Goal: Transaction & Acquisition: Purchase product/service

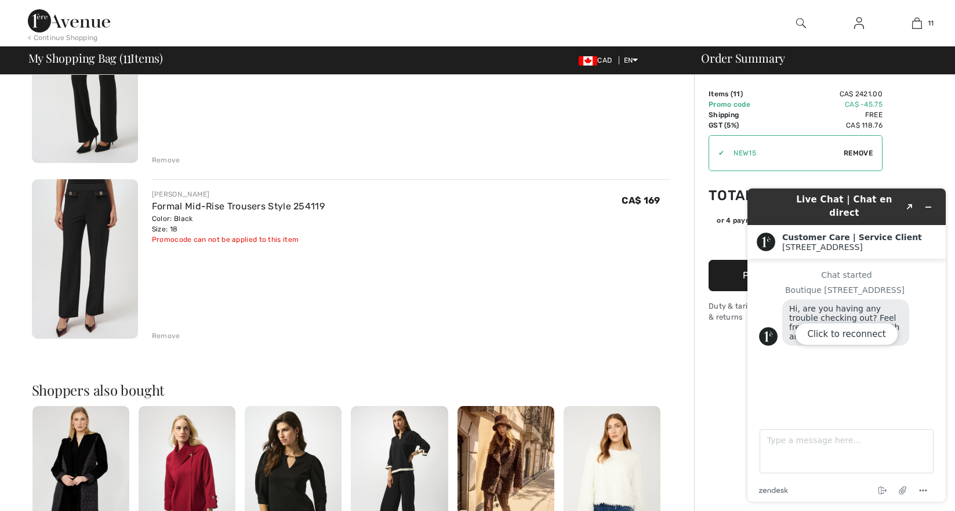
scroll to position [1746, 0]
click at [929, 201] on div "Click to reconnect" at bounding box center [846, 344] width 198 height 313
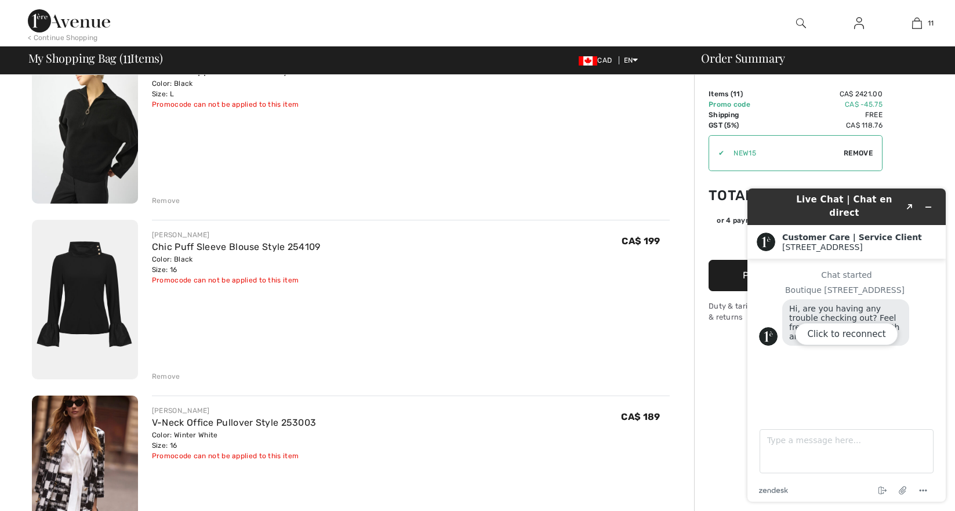
scroll to position [0, 0]
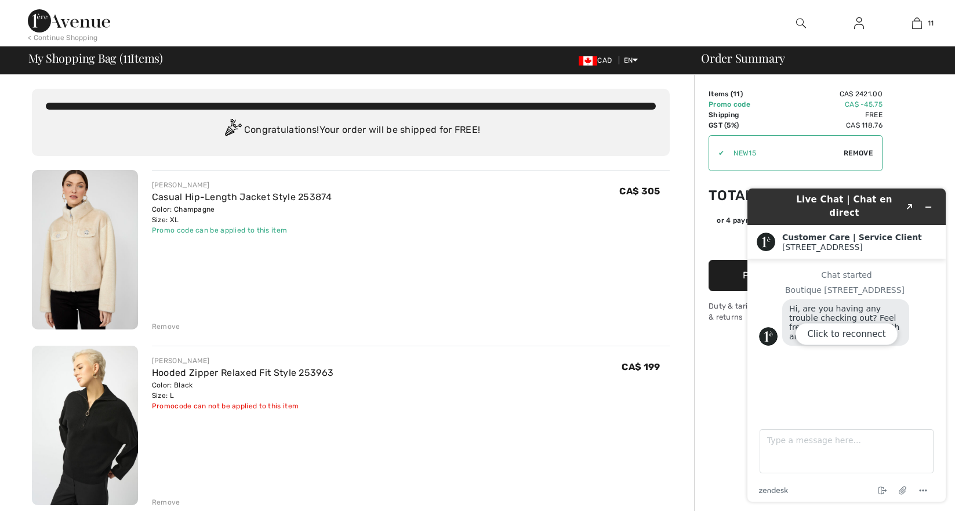
click at [170, 325] on div "Remove" at bounding box center [166, 326] width 28 height 10
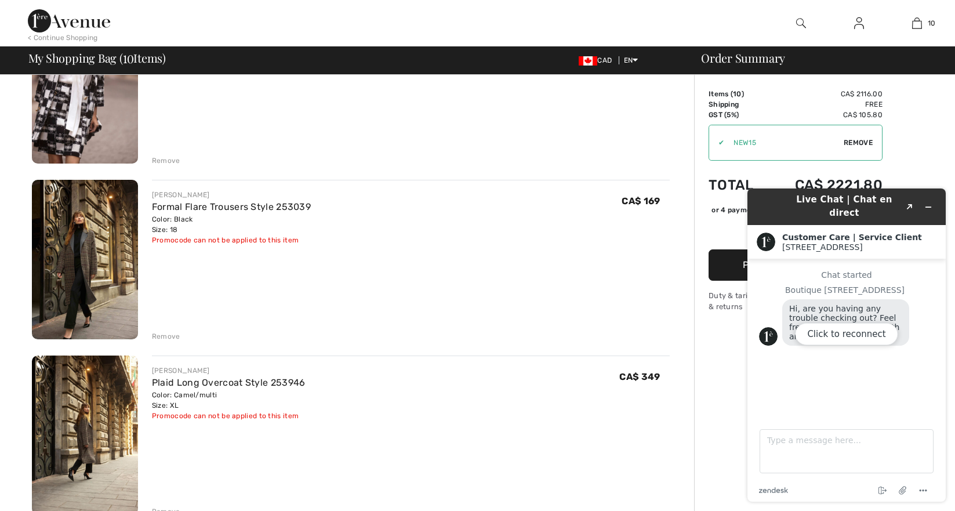
scroll to position [520, 0]
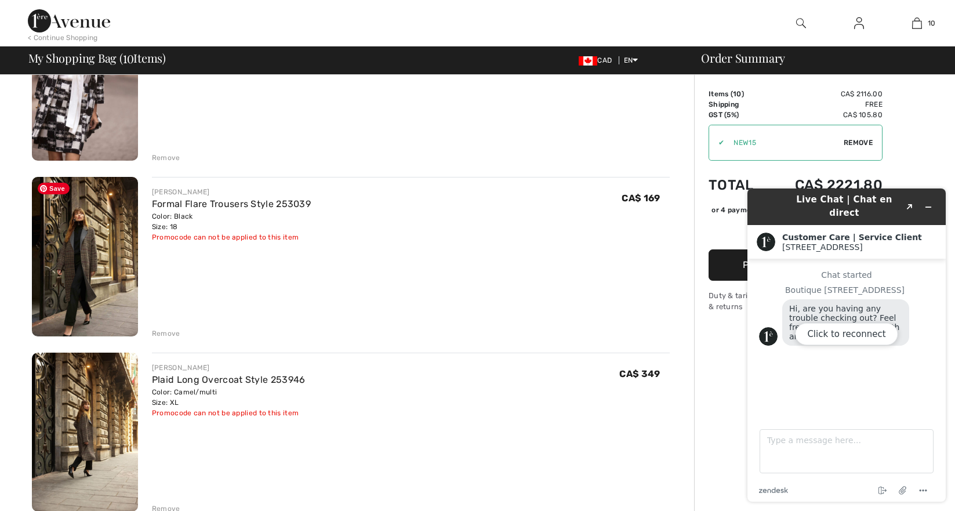
click at [94, 252] on img at bounding box center [85, 256] width 106 height 159
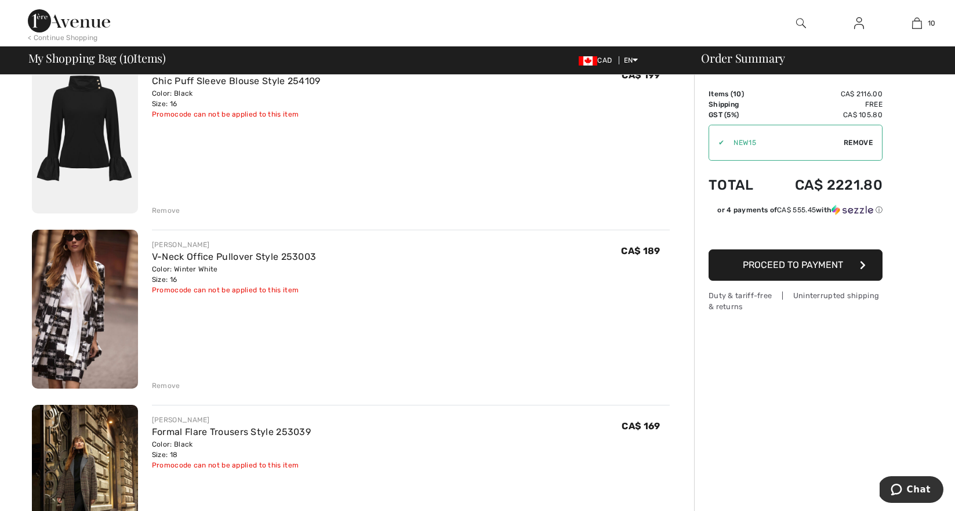
scroll to position [312, 0]
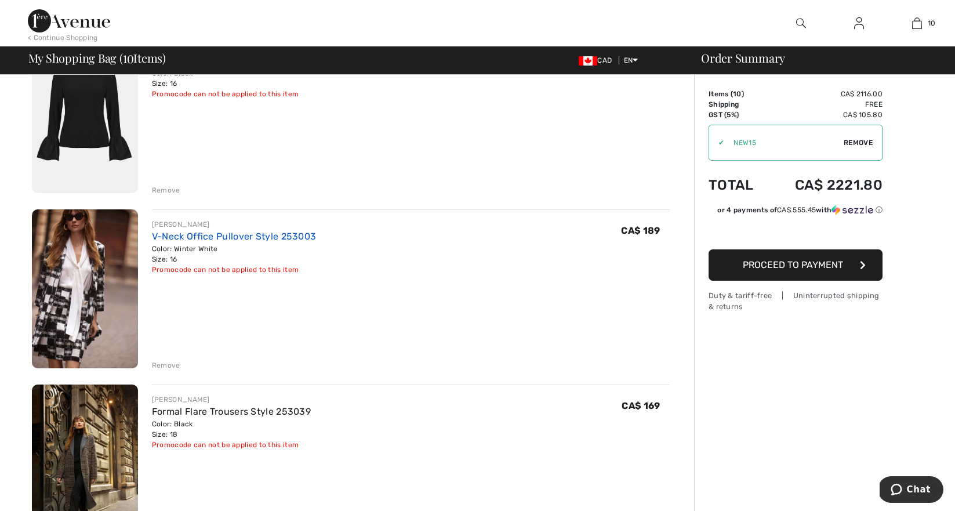
click at [235, 239] on link "V-Neck Office Pullover Style 253003" at bounding box center [234, 236] width 165 height 11
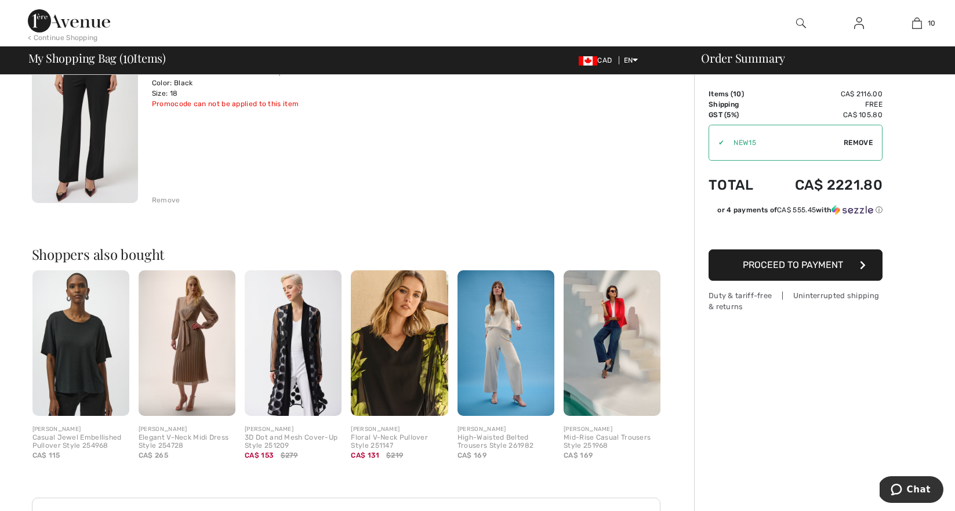
scroll to position [1697, 0]
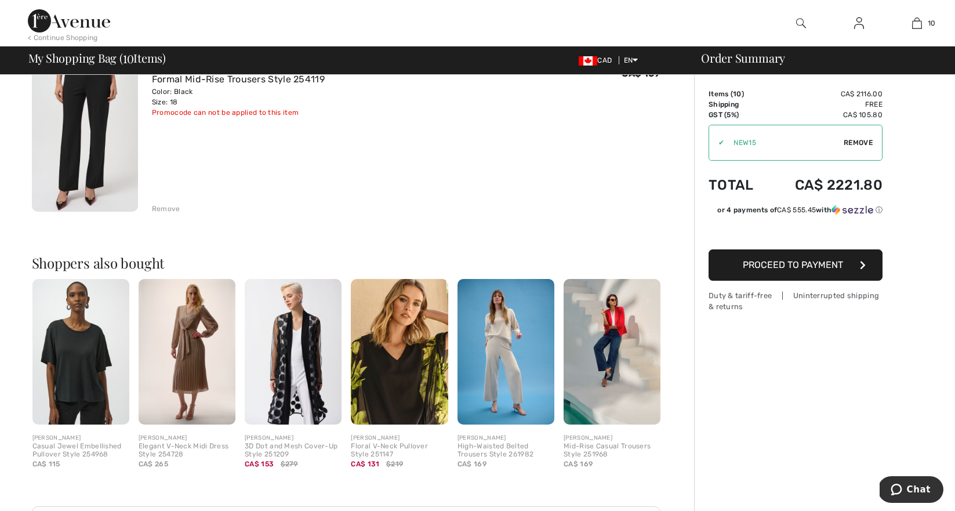
type input "NEW15"
type input "FREEXPRESS"
type input "NEW10"
type input "FLASH15"
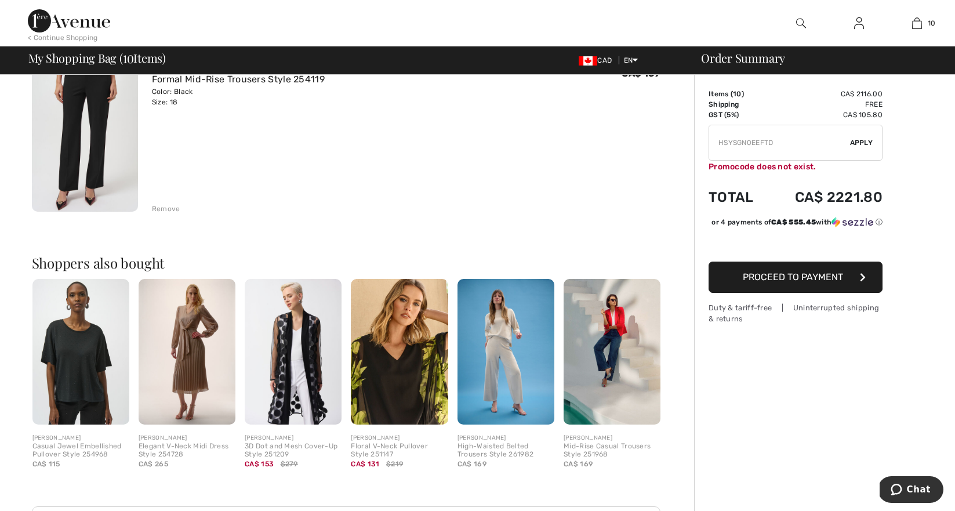
type input "FREEDENIMBAG"
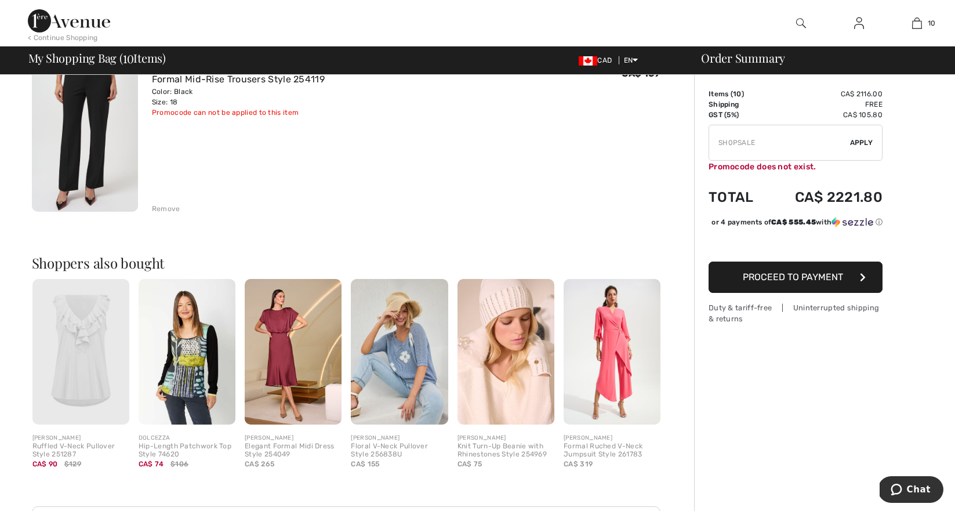
type input "YWCHANCEBUY"
click at [807, 146] on input "TEXT" at bounding box center [779, 142] width 141 height 35
click at [833, 141] on input "TEXT" at bounding box center [779, 142] width 141 height 35
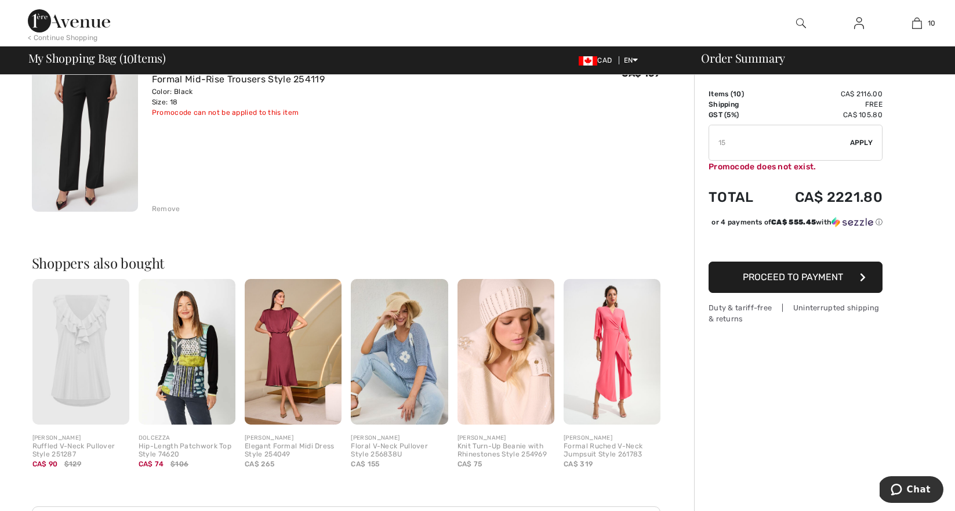
click at [761, 146] on input "TEXT" at bounding box center [779, 142] width 141 height 35
type input "1"
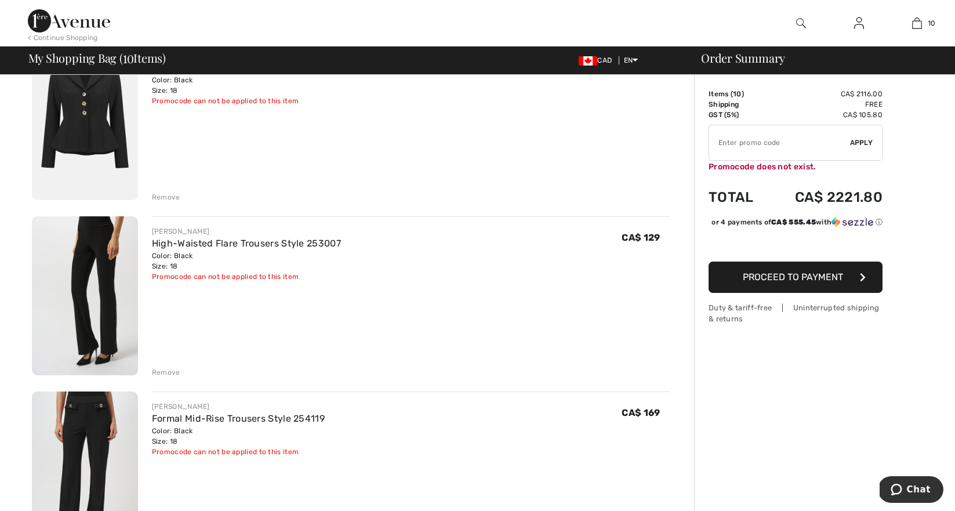
scroll to position [1357, 0]
click at [826, 140] on input "TEXT" at bounding box center [779, 142] width 141 height 35
type input "NEW15"
click at [870, 140] on span "Apply" at bounding box center [861, 142] width 23 height 10
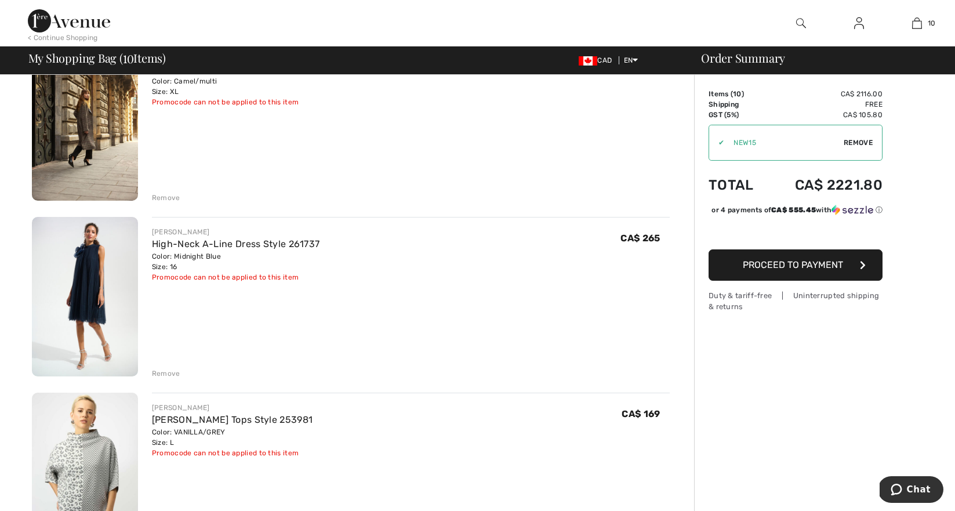
scroll to position [824, 0]
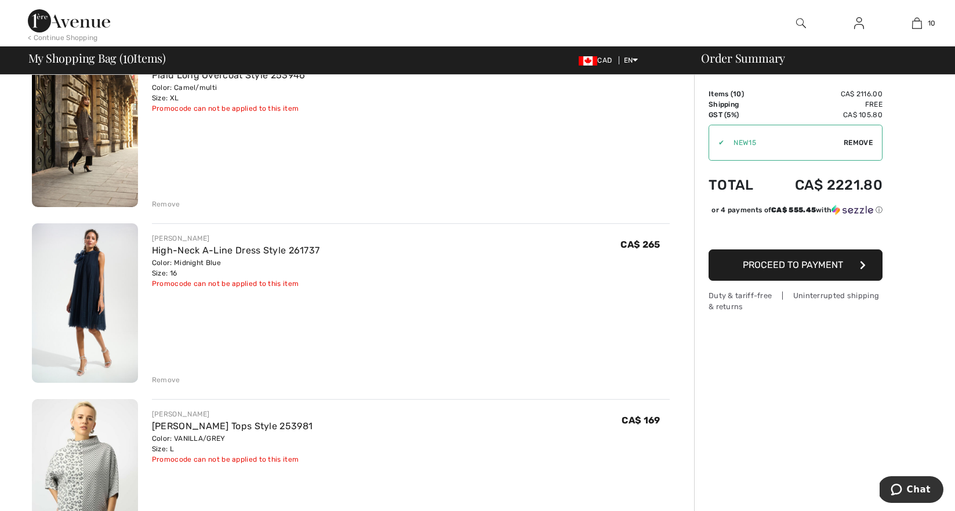
click at [852, 140] on span "Remove" at bounding box center [858, 142] width 29 height 10
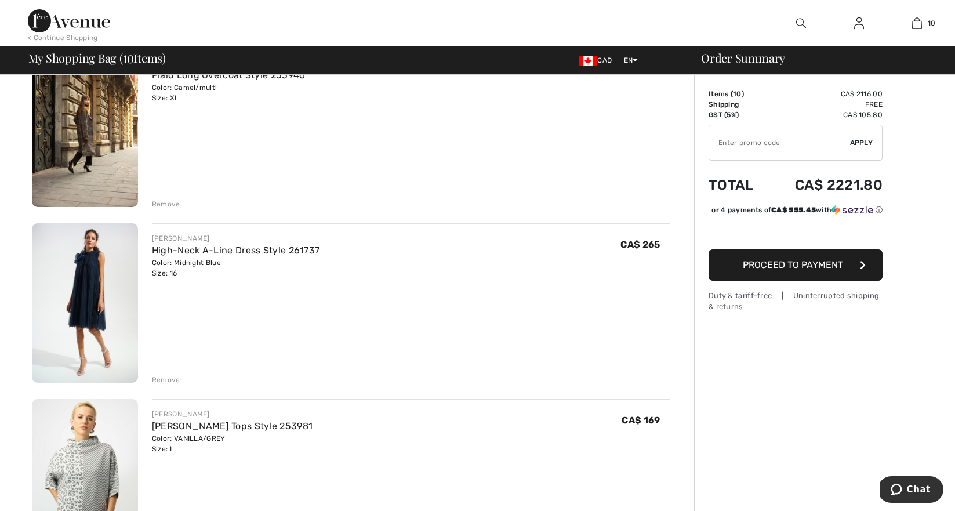
click at [777, 142] on input "TEXT" at bounding box center [779, 142] width 141 height 35
type input "NEW10"
click at [859, 143] on span "Apply" at bounding box center [861, 142] width 23 height 10
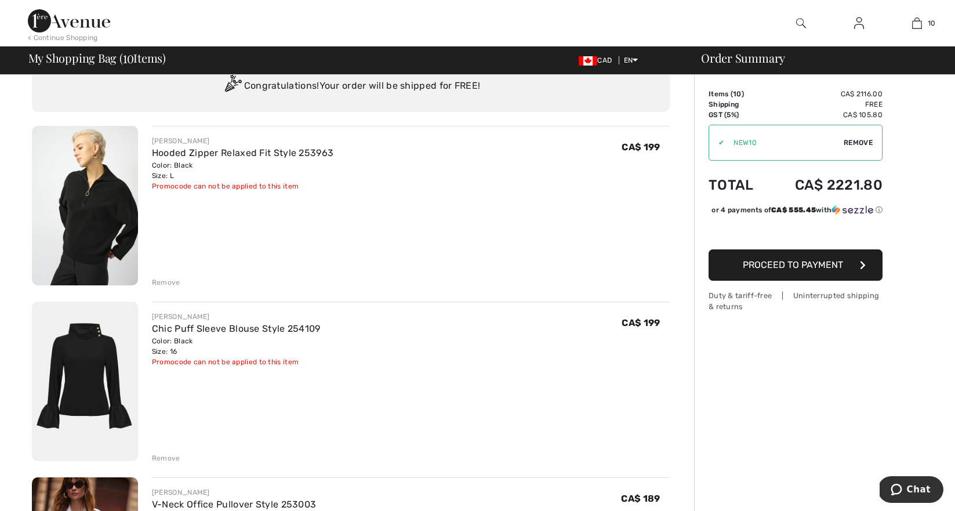
scroll to position [0, 0]
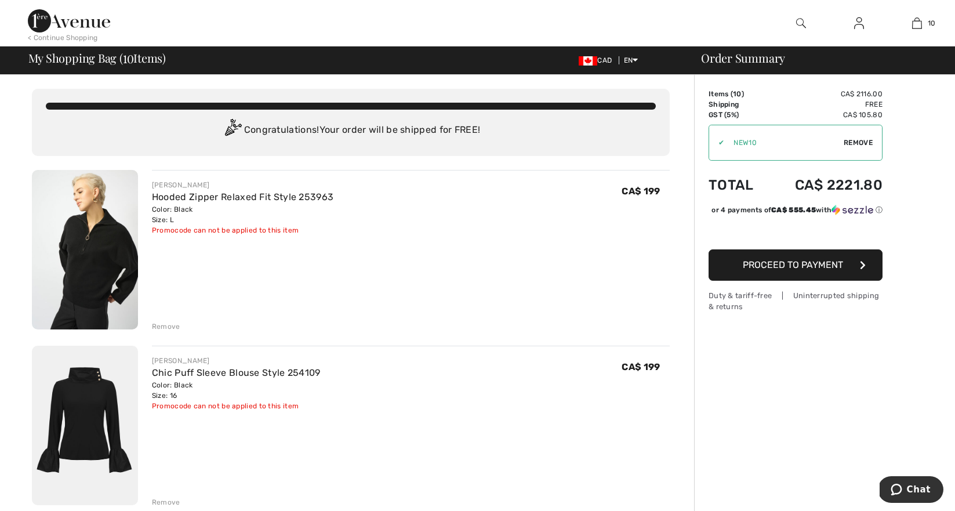
click at [800, 270] on span "Proceed to Payment" at bounding box center [793, 264] width 100 height 11
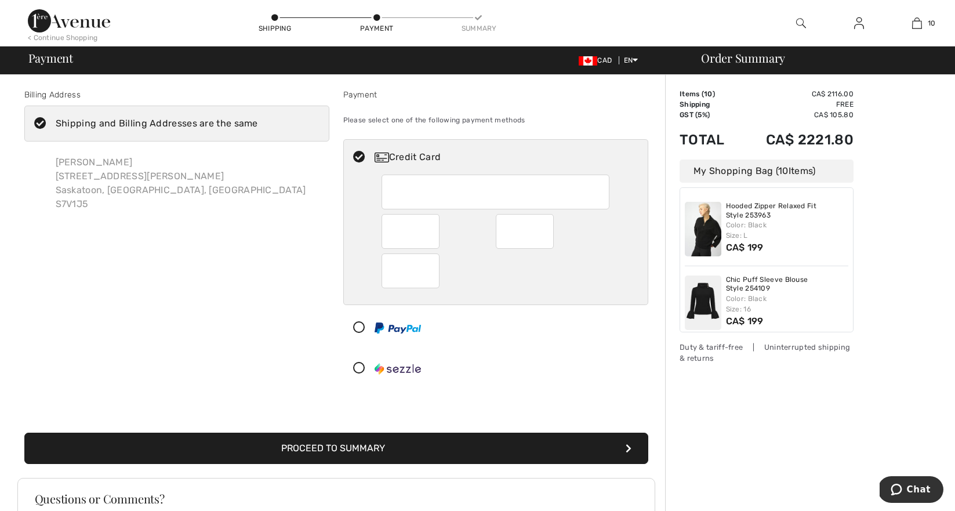
click at [528, 397] on div "Billing Address Shipping and Billing Addresses are the same Susan Busse 56-243 …" at bounding box center [336, 269] width 638 height 417
click at [365, 446] on button "Proceed to Summary" at bounding box center [336, 448] width 624 height 31
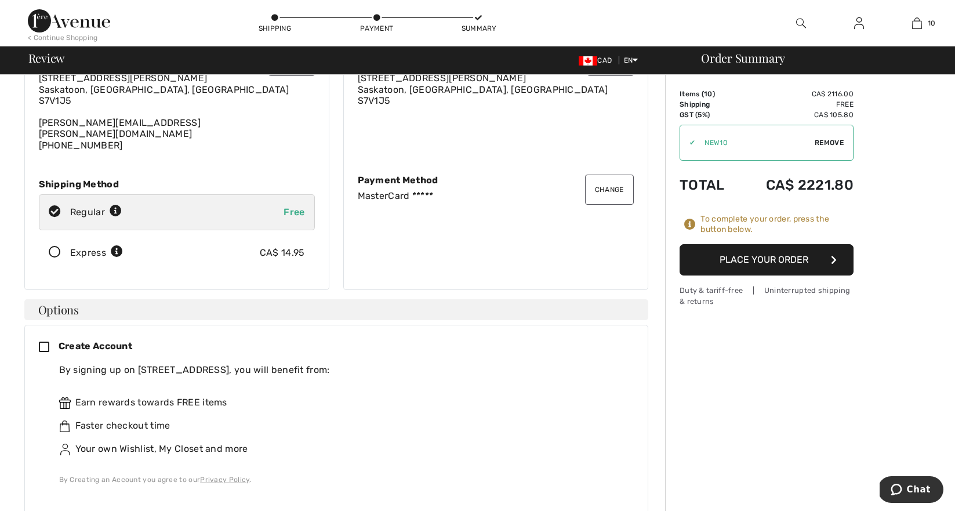
scroll to position [83, 0]
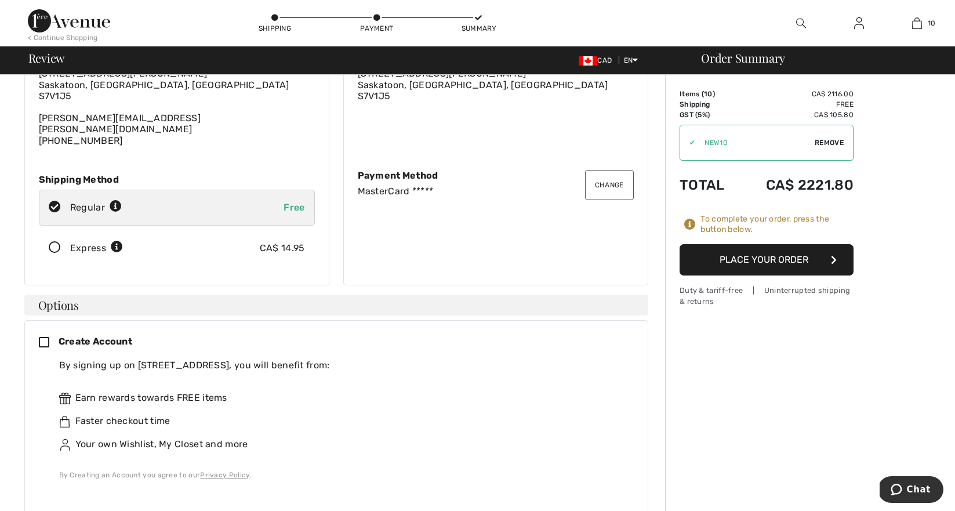
click at [46, 337] on icon at bounding box center [49, 343] width 20 height 12
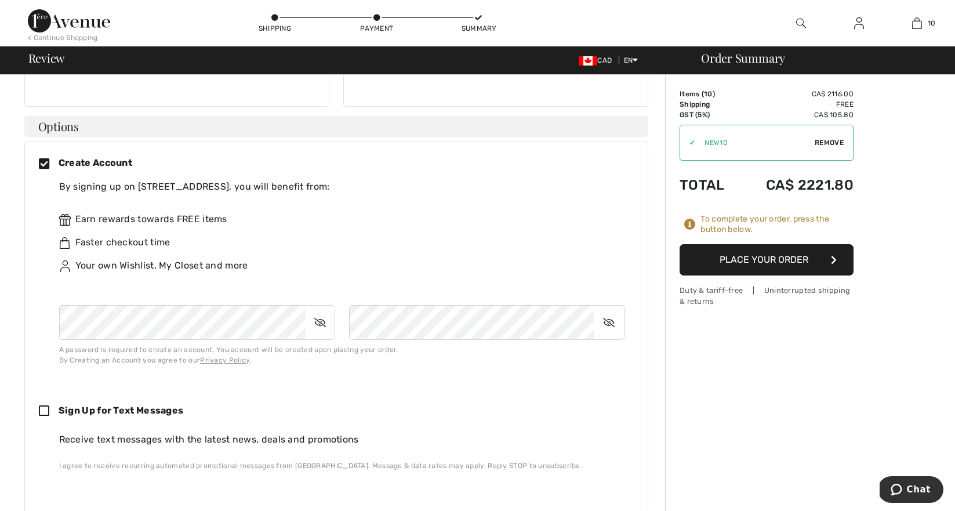
scroll to position [274, 0]
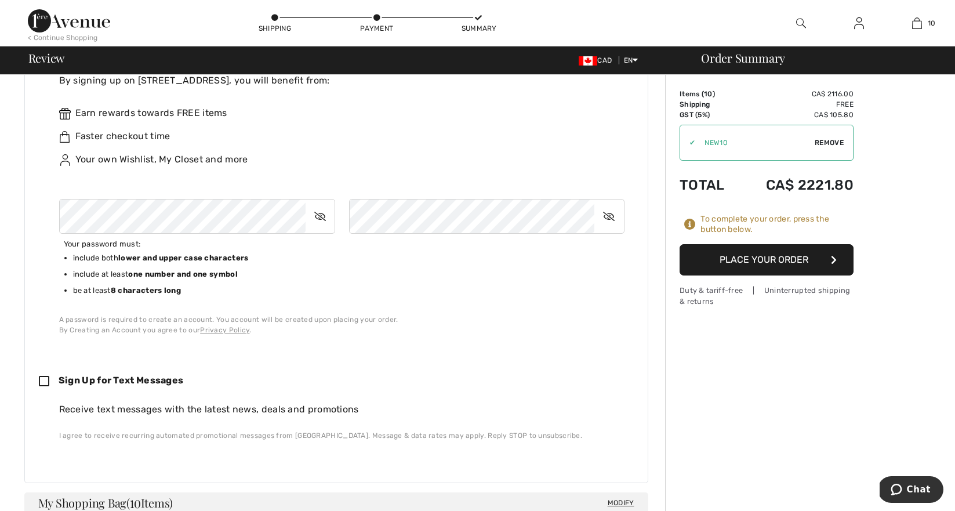
scroll to position [405, 0]
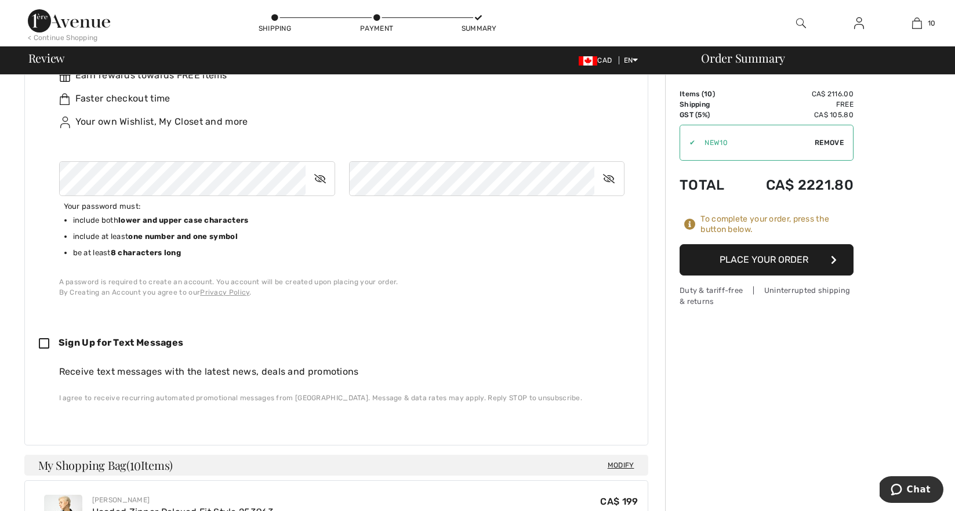
click at [46, 338] on icon at bounding box center [49, 344] width 20 height 12
checkbox input "true"
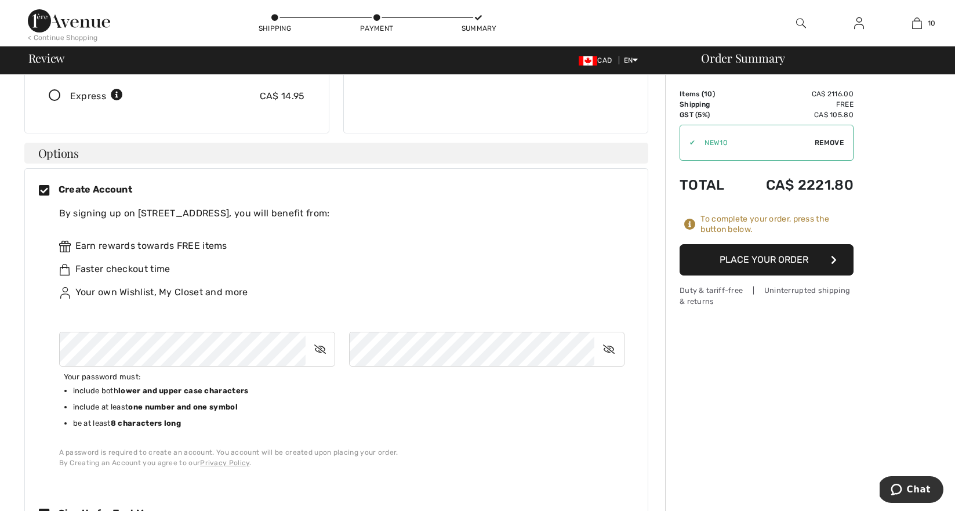
scroll to position [234, 0]
click at [782, 257] on button "Place Your Order" at bounding box center [767, 259] width 174 height 31
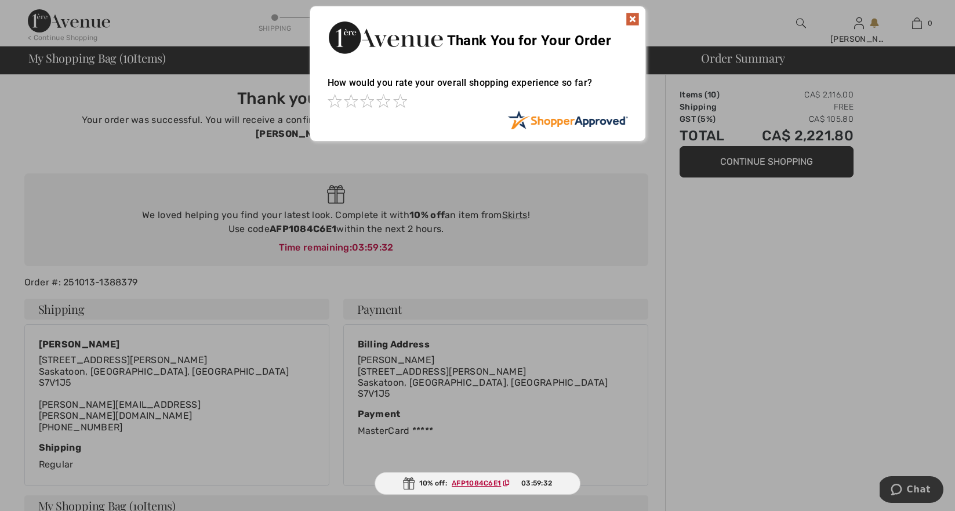
click at [633, 16] on img at bounding box center [633, 19] width 14 height 14
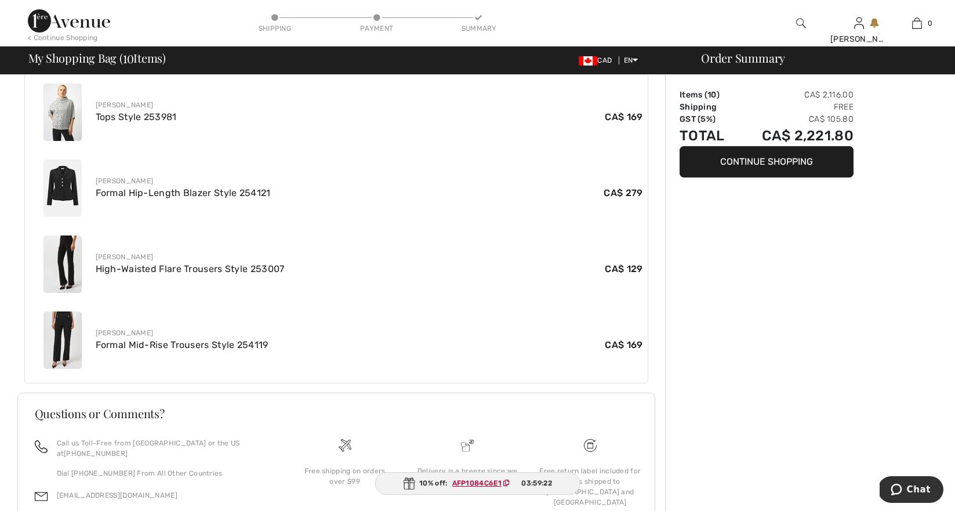
scroll to position [946, 0]
